Goal: Information Seeking & Learning: Learn about a topic

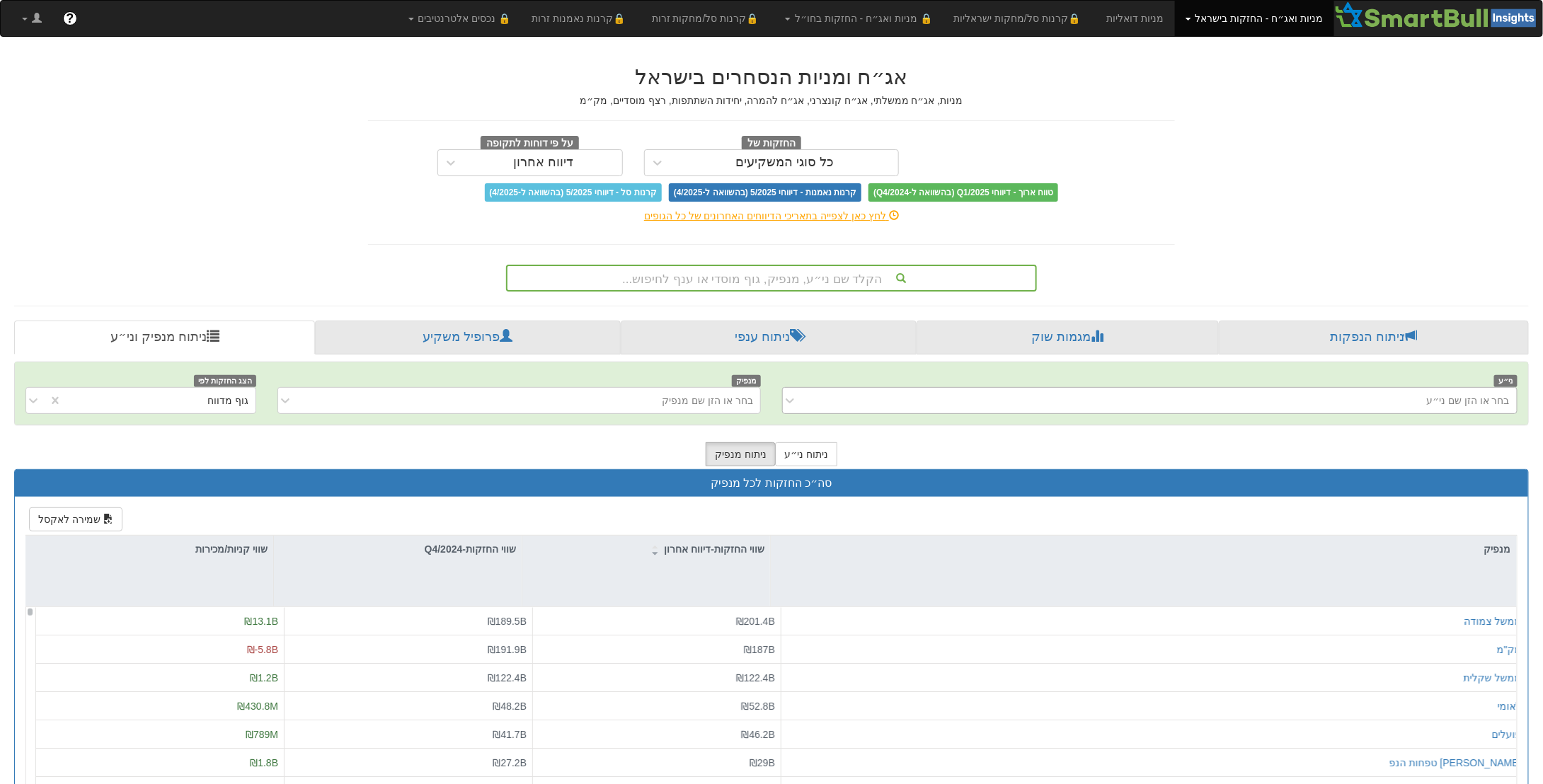
click at [1436, 393] on div "בחר או הזן שם ני״ע" at bounding box center [1467, 400] width 83 height 14
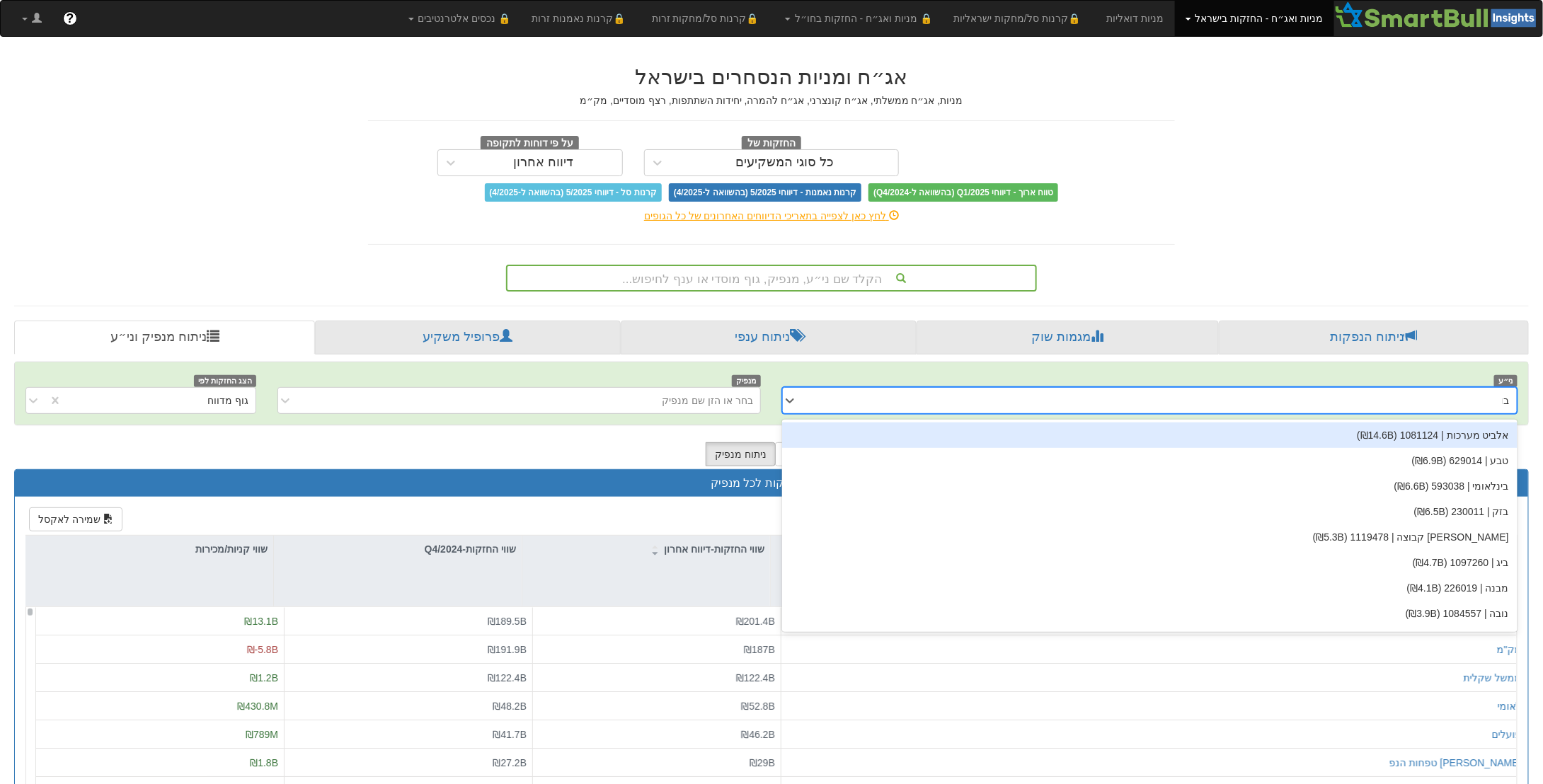
type input "בול"
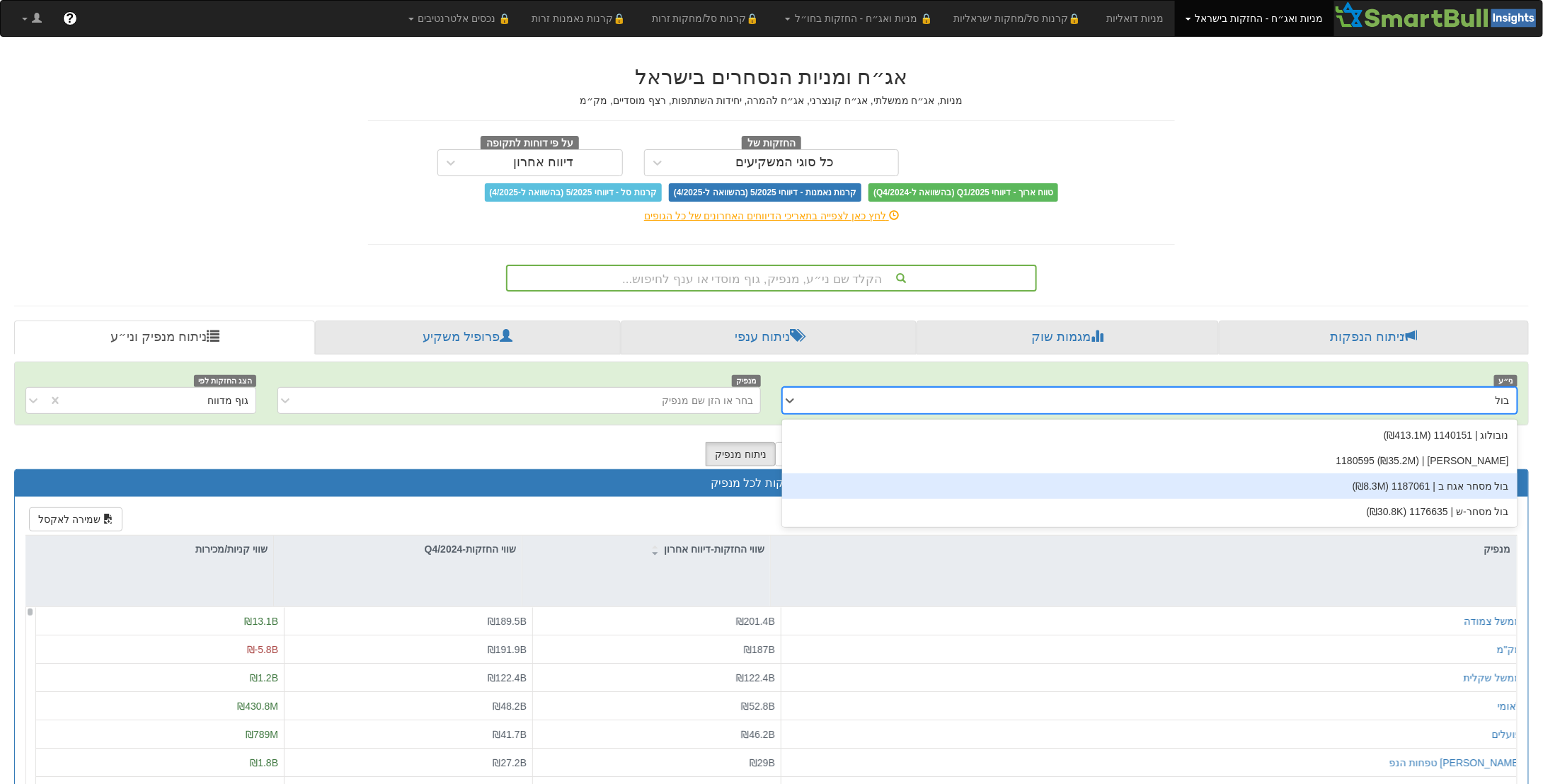
click at [1471, 476] on div "בול מסחר אגח ב | 1187061 (₪8.3M)" at bounding box center [1149, 486] width 735 height 25
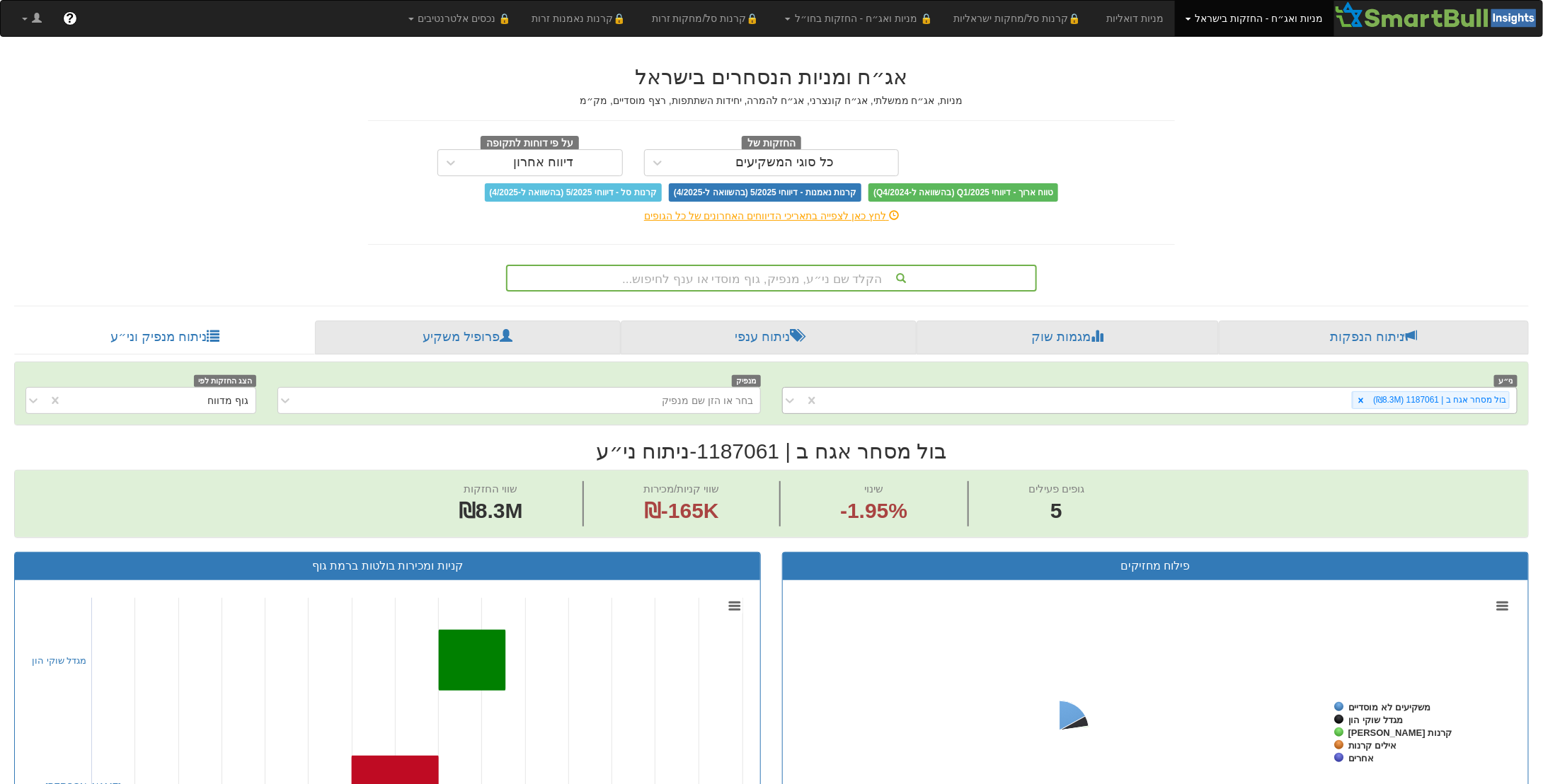
scroll to position [0, 2383]
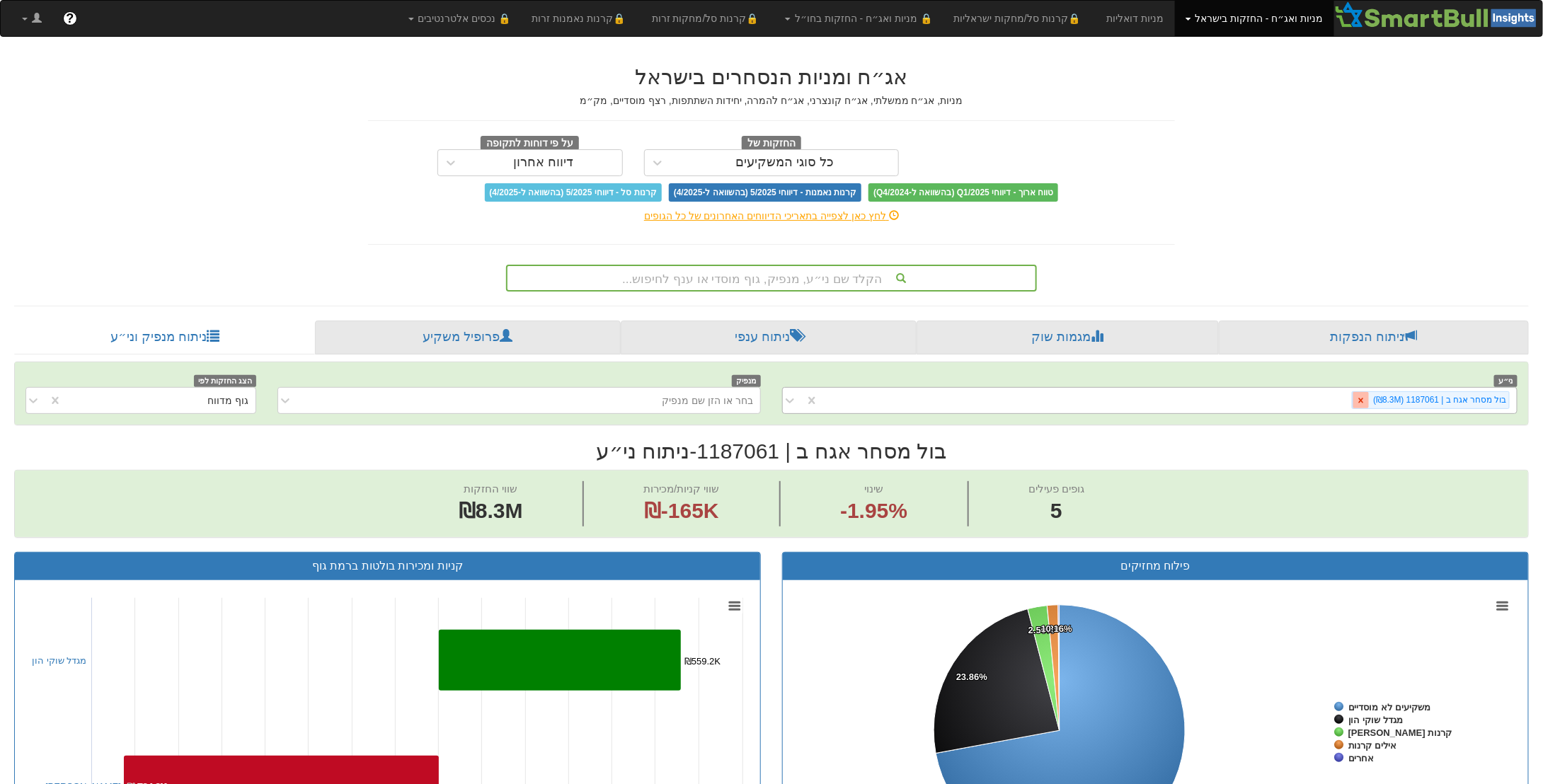
click at [1365, 397] on icon at bounding box center [1361, 400] width 10 height 10
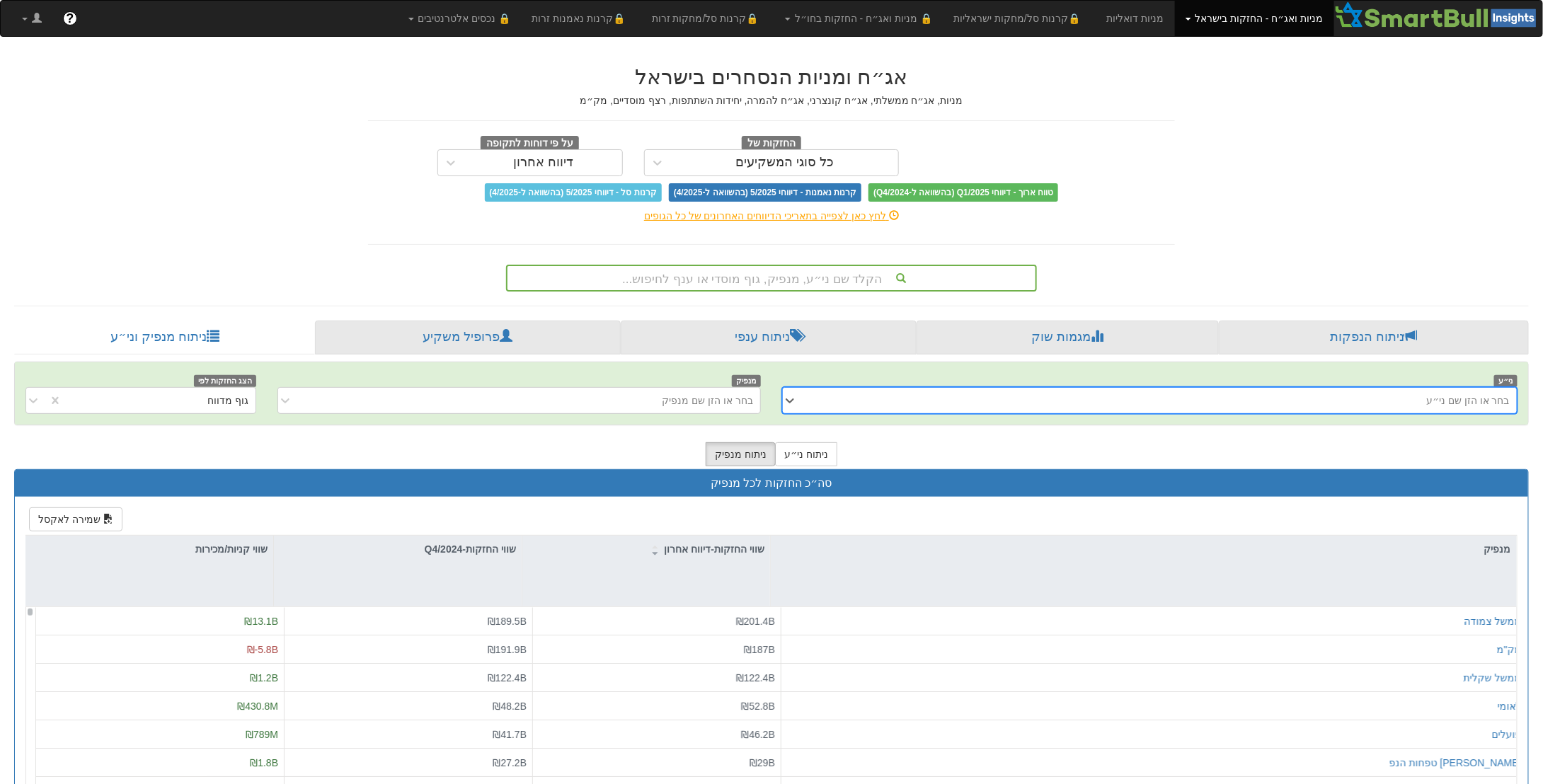
click at [1386, 397] on div "בחר או הזן שם ני״ע" at bounding box center [1160, 400] width 712 height 23
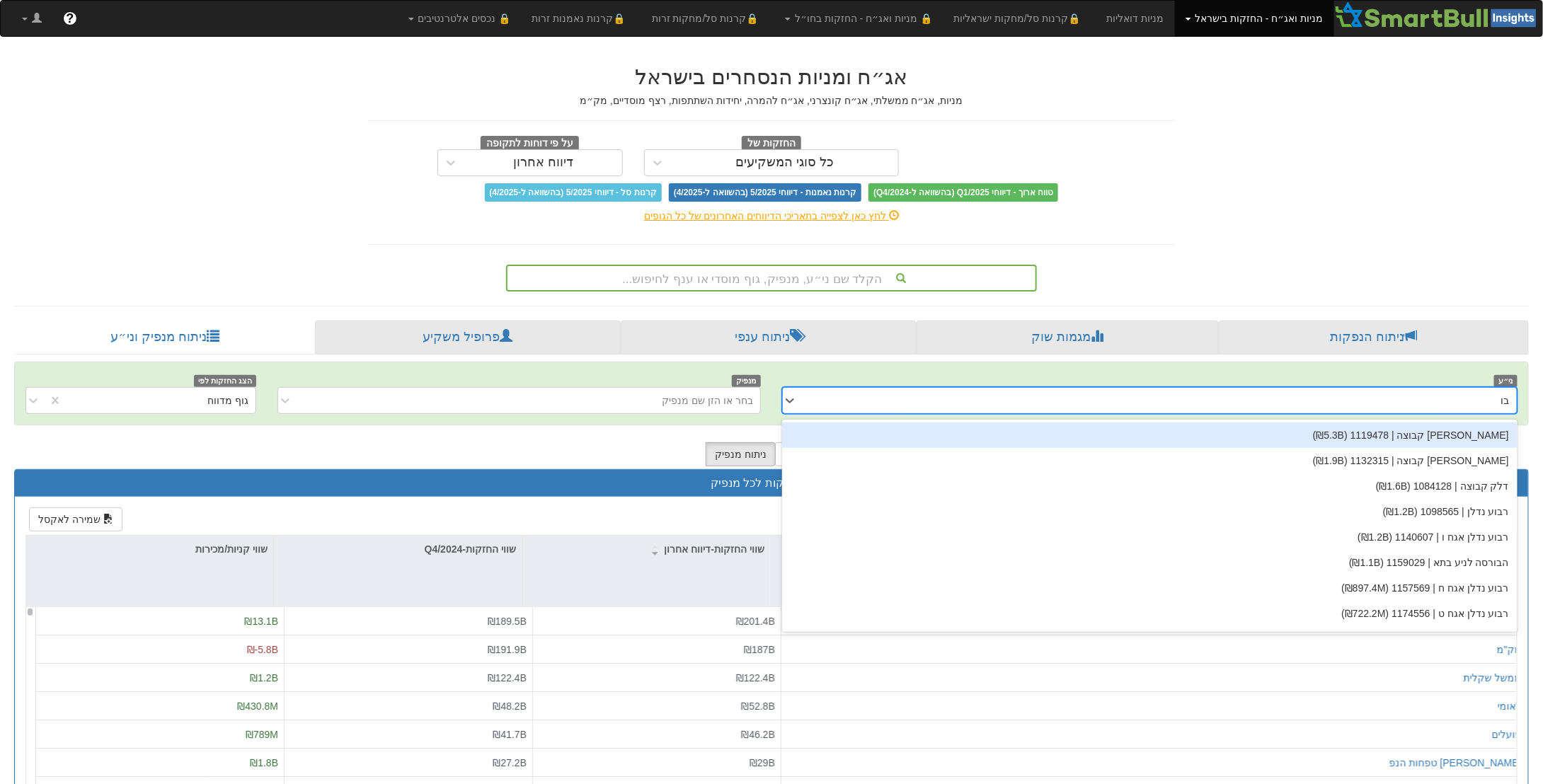
type input "בול"
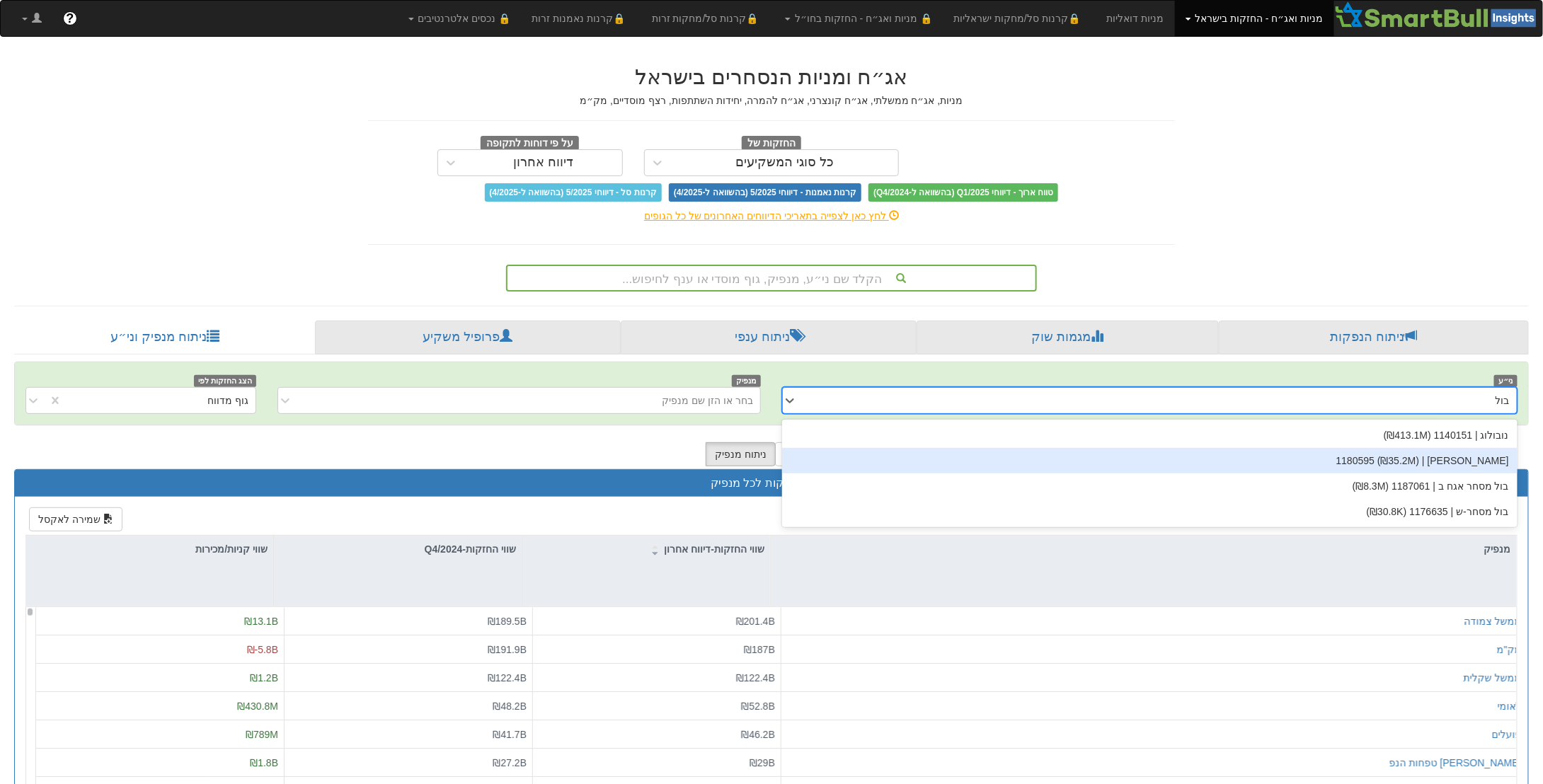
click at [1422, 461] on div "[PERSON_NAME] | 1180595 (₪35.2M)" at bounding box center [1149, 460] width 735 height 25
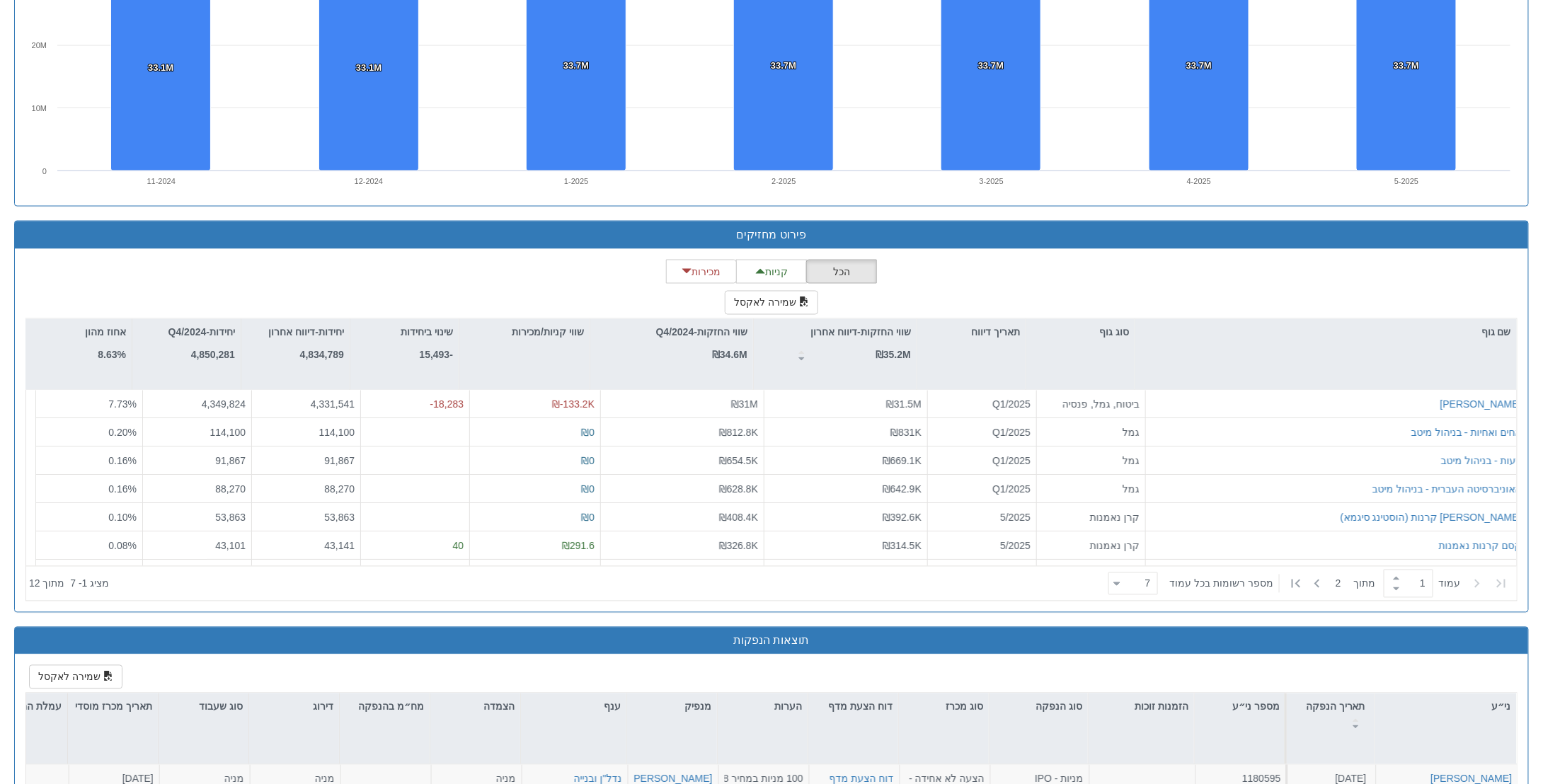
scroll to position [1273, 0]
